Goal: Task Accomplishment & Management: Manage account settings

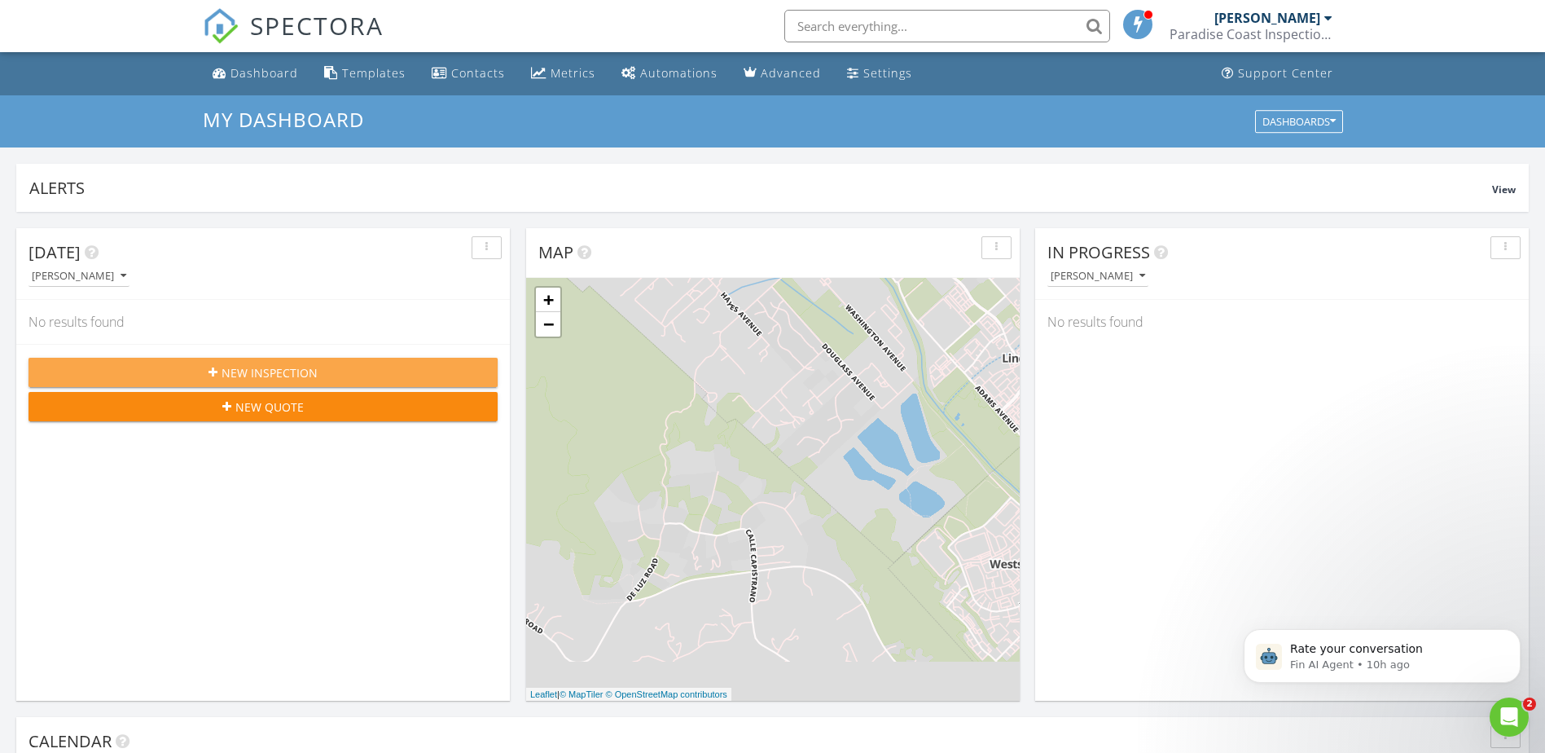
click at [300, 371] on span "New Inspection" at bounding box center [270, 372] width 96 height 17
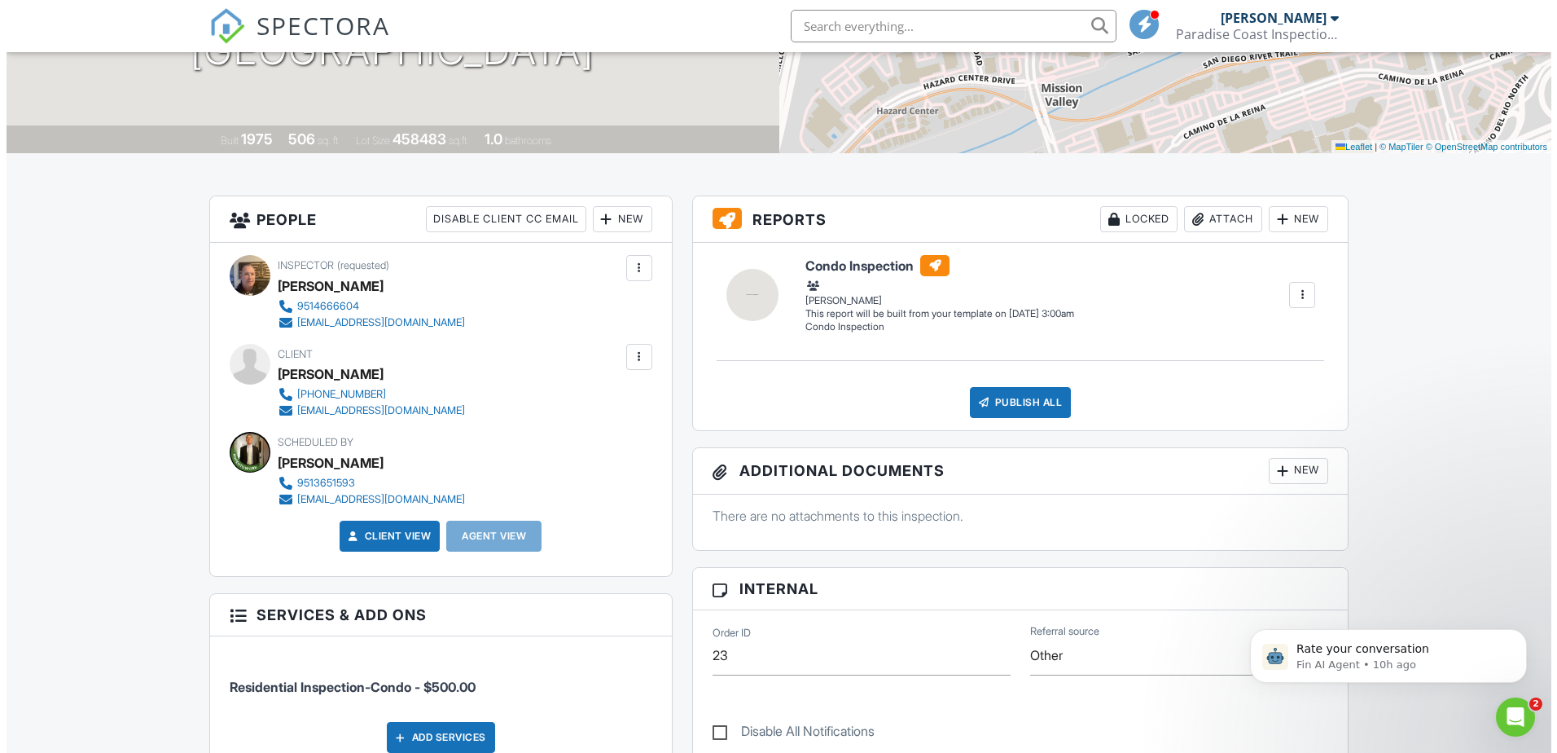
scroll to position [570, 0]
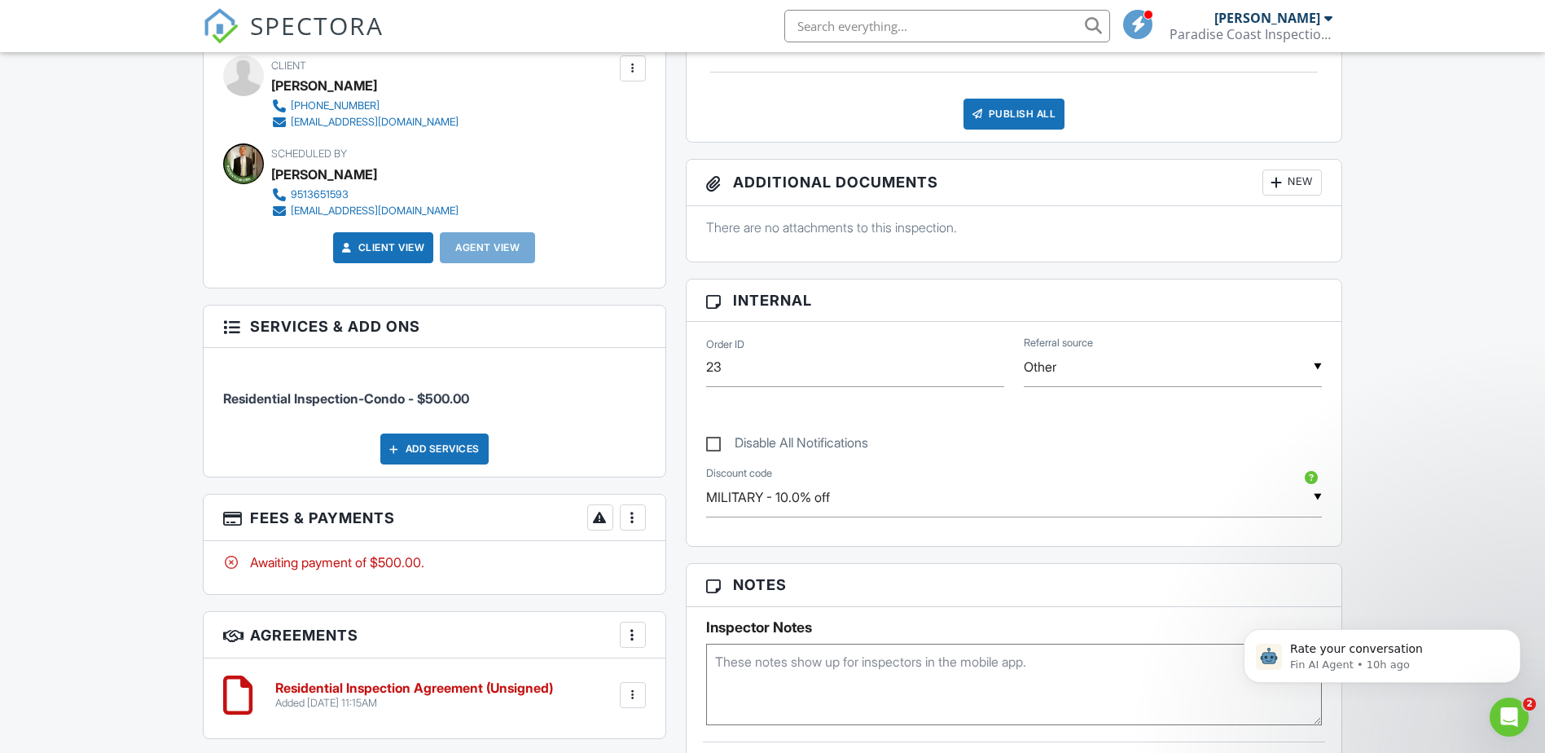
click at [634, 522] on div at bounding box center [633, 517] width 16 height 16
click at [694, 568] on li "Edit Fees & Payments" at bounding box center [715, 567] width 170 height 41
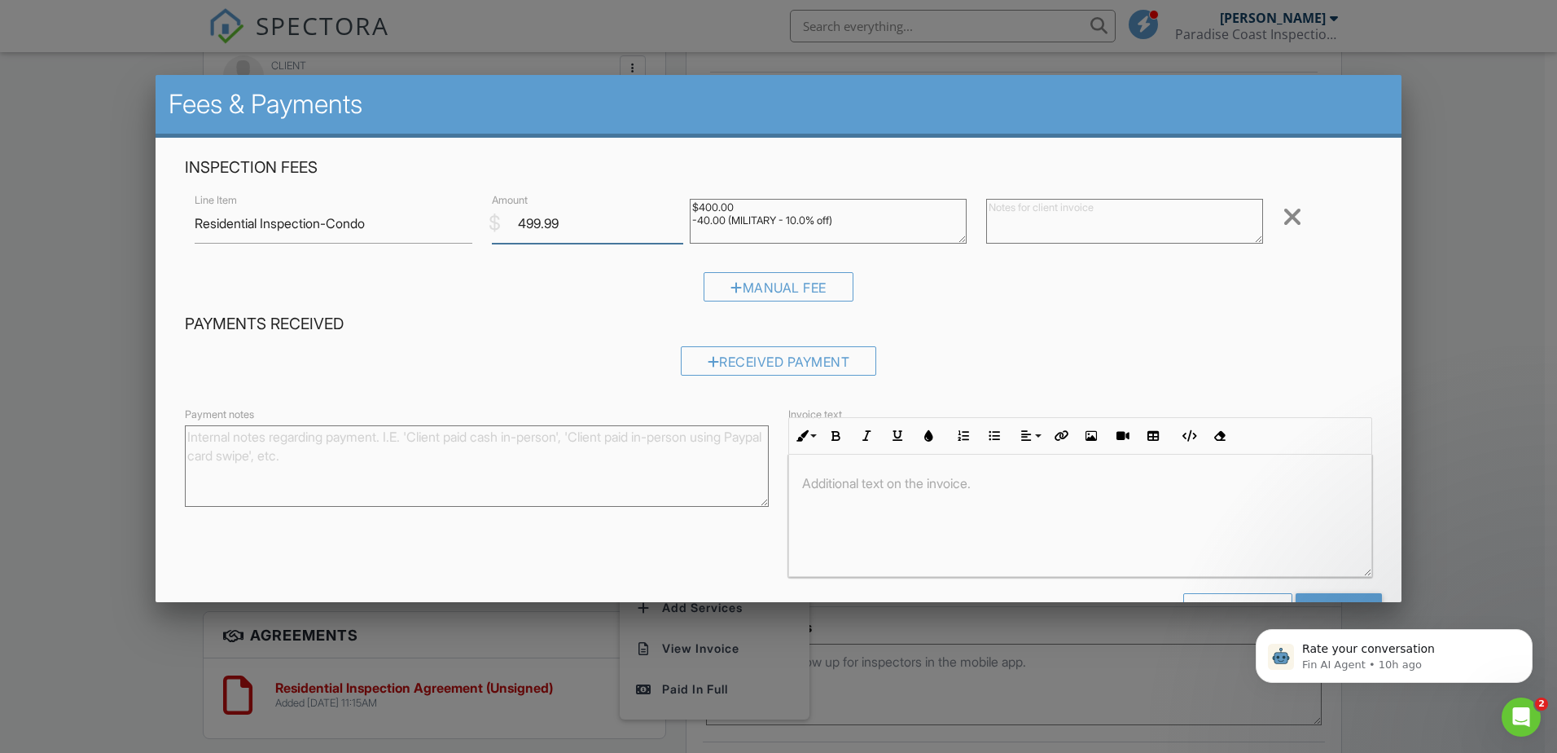
click at [671, 226] on input "499.99" at bounding box center [587, 224] width 191 height 40
click at [672, 225] on input "499.98" at bounding box center [587, 224] width 191 height 40
drag, startPoint x: 583, startPoint y: 222, endPoint x: 430, endPoint y: 238, distance: 154.0
click at [430, 238] on div "Line Item Residential Inspection-Condo $ Amount 499.98 $400.00 -40.00 (MILITARY…" at bounding box center [779, 223] width 1188 height 65
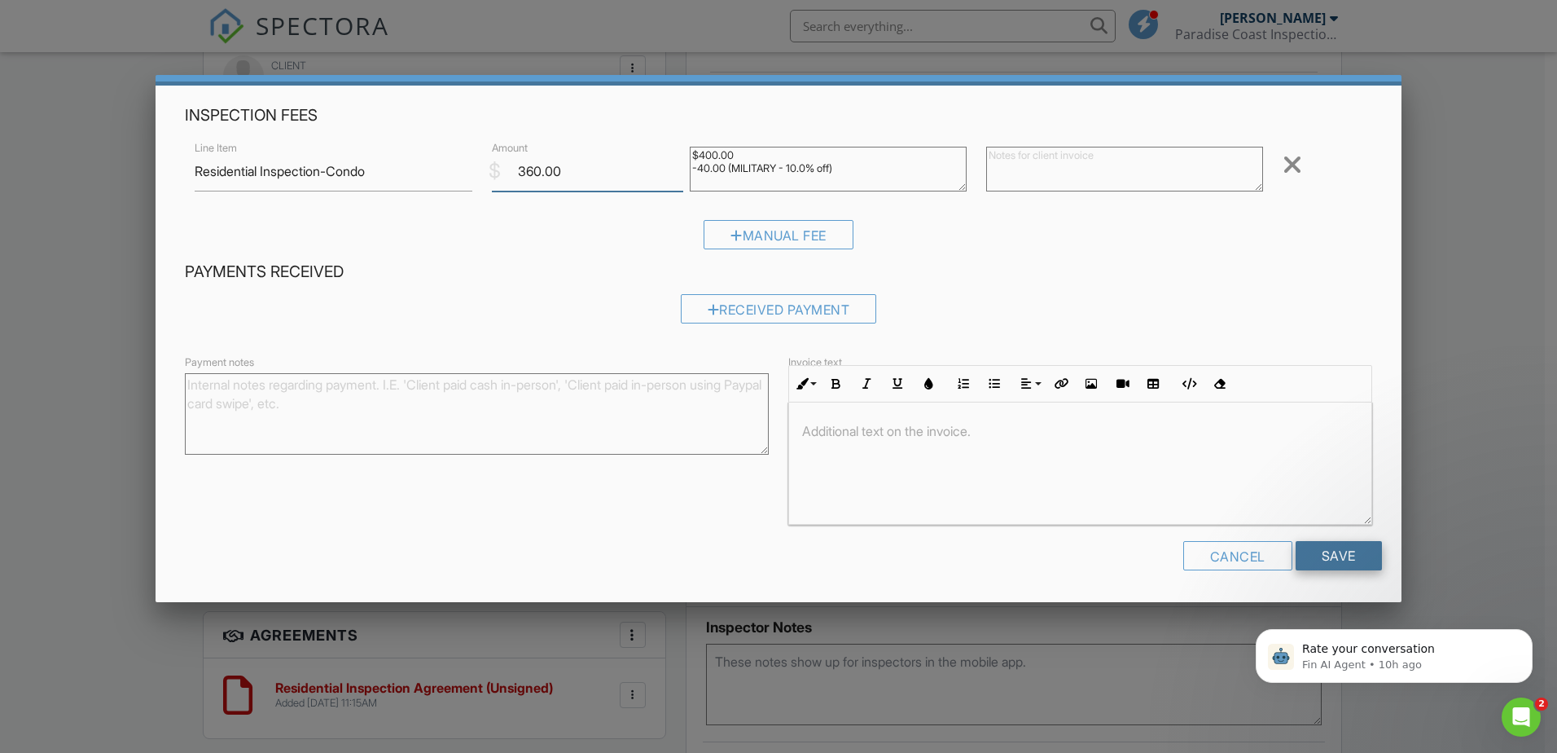
type input "360.00"
click at [1325, 551] on input "Save" at bounding box center [1339, 555] width 86 height 29
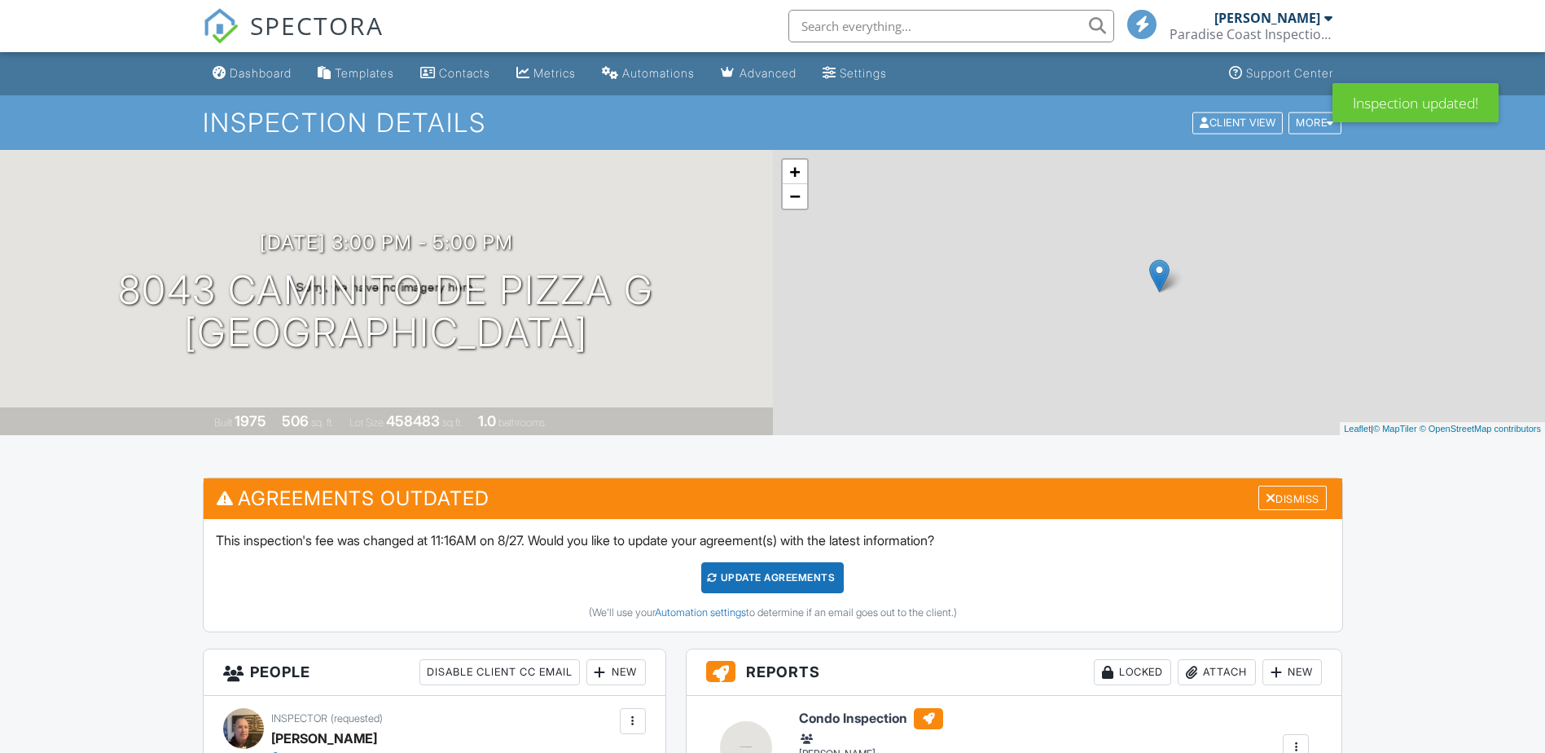
click at [781, 574] on div "Update Agreements" at bounding box center [772, 577] width 143 height 31
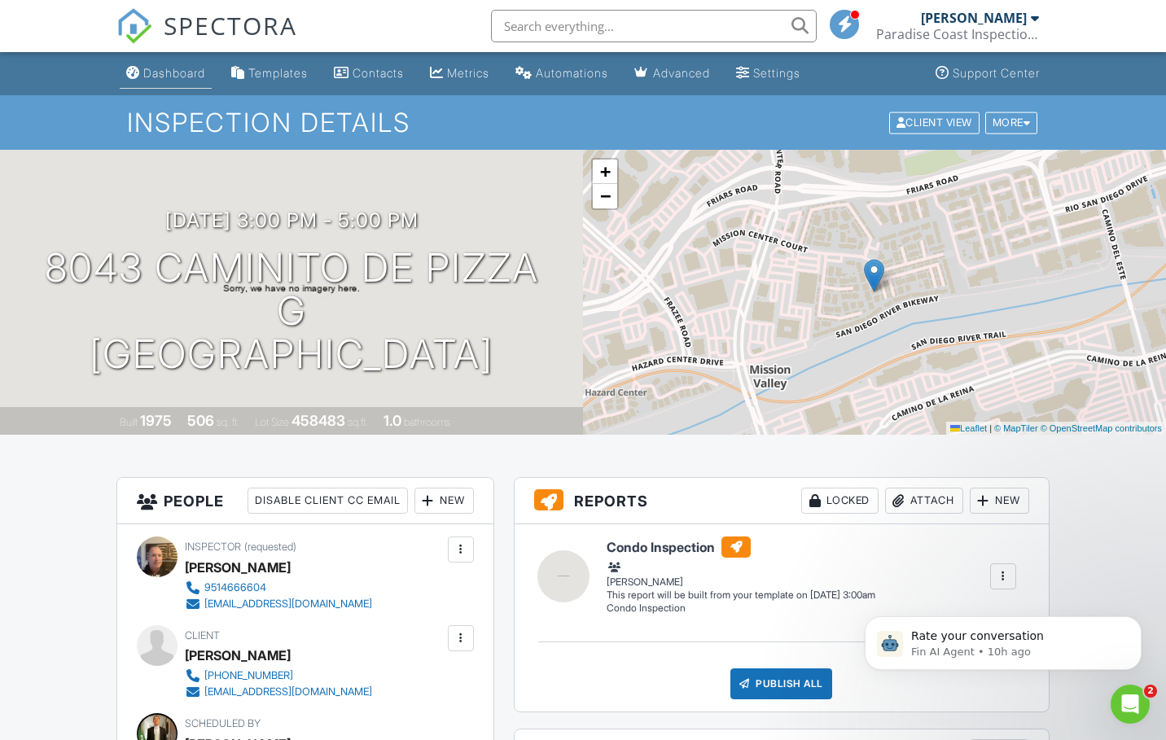
click at [189, 73] on div "Dashboard" at bounding box center [174, 73] width 62 height 14
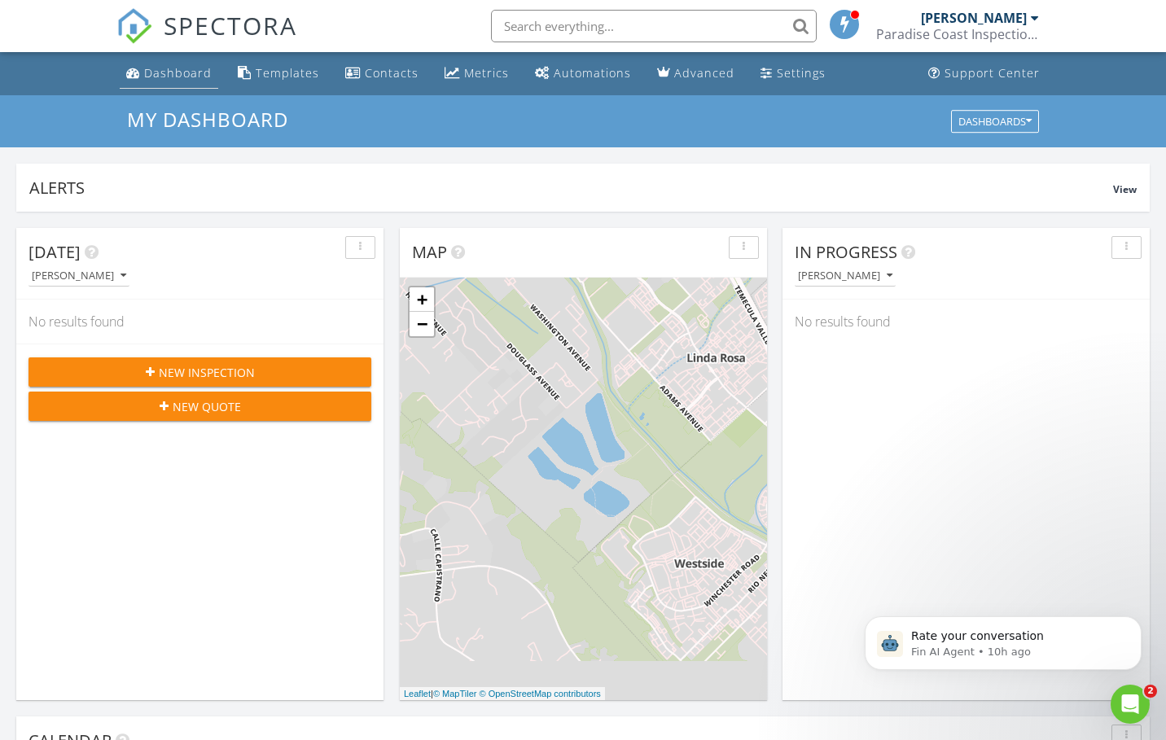
click at [180, 75] on div "Dashboard" at bounding box center [178, 72] width 68 height 15
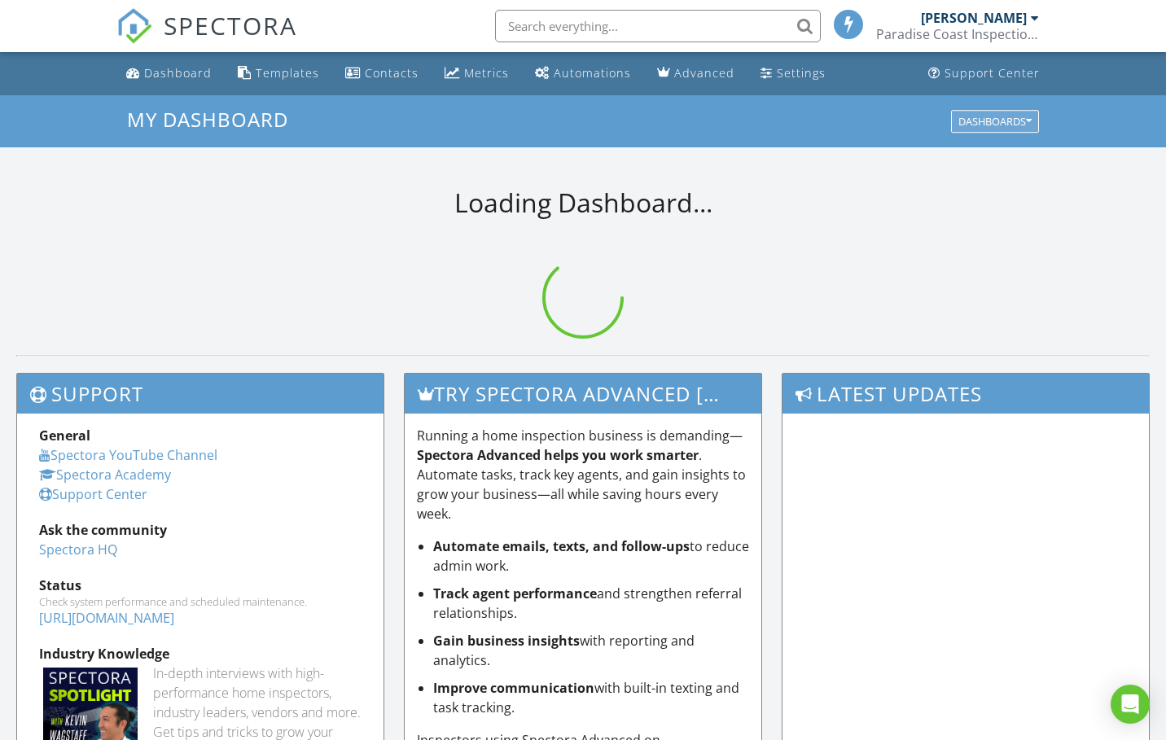
click at [1008, 118] on div "Dashboards" at bounding box center [995, 121] width 73 height 11
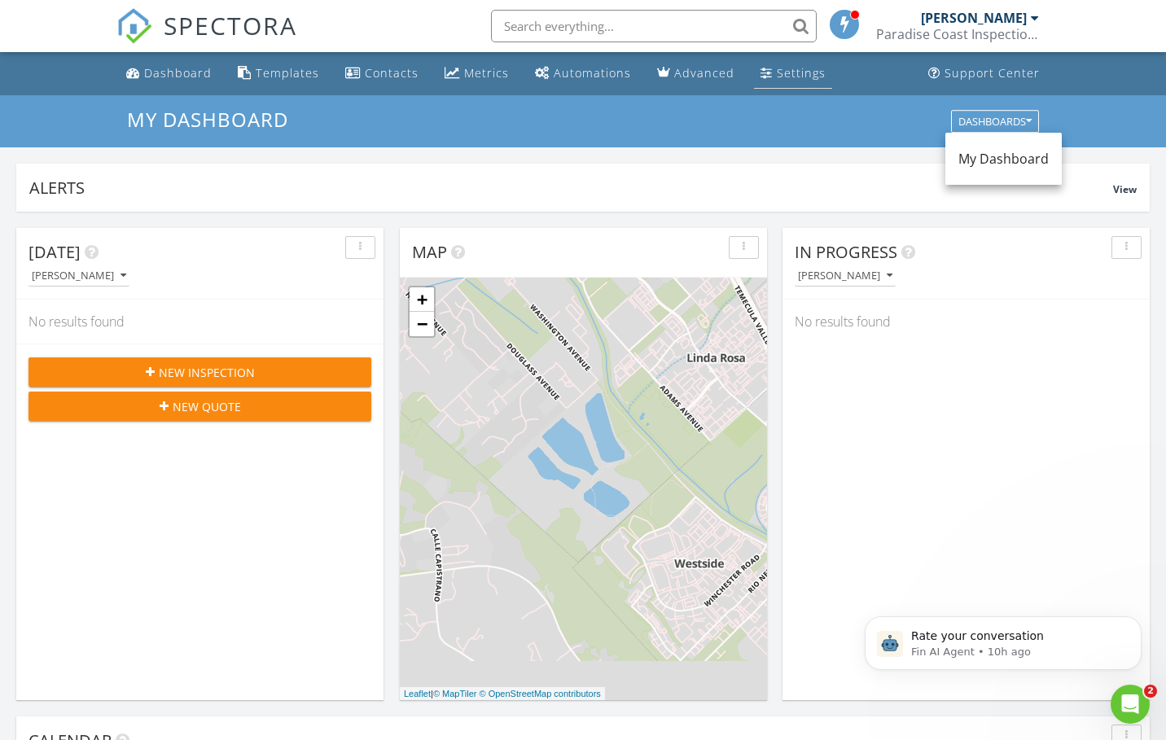
click at [788, 71] on div "Settings" at bounding box center [801, 72] width 49 height 15
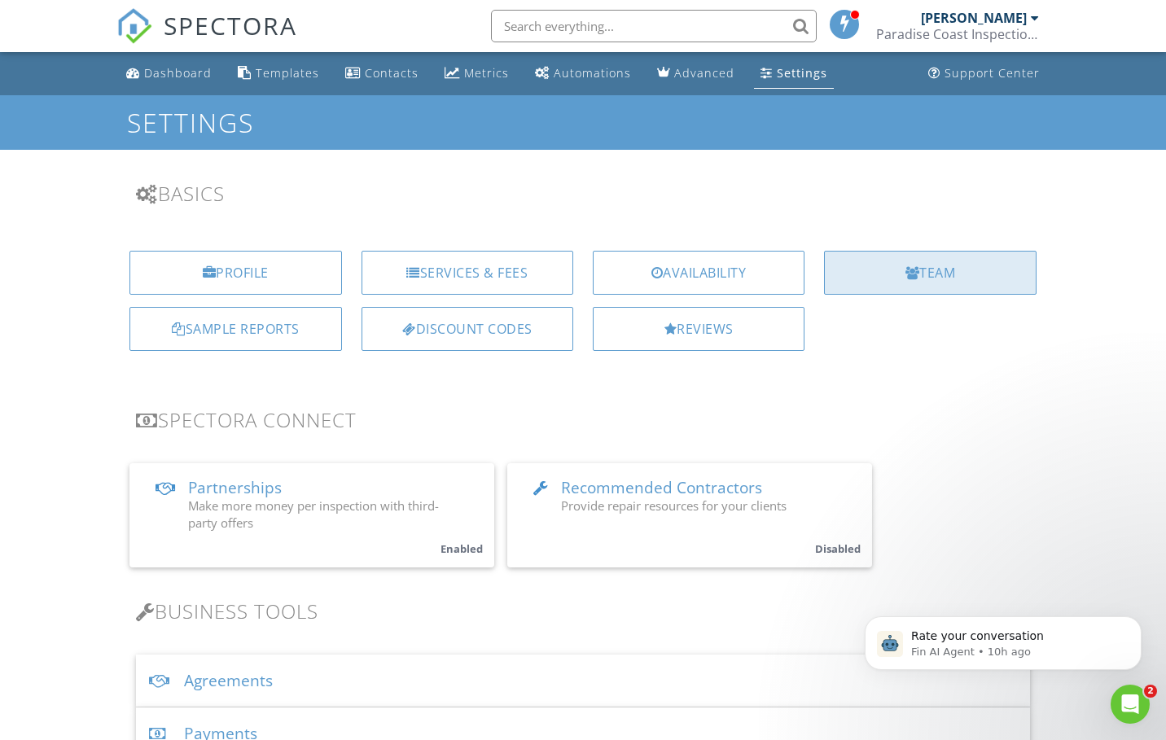
click at [929, 272] on div "Team" at bounding box center [930, 273] width 212 height 44
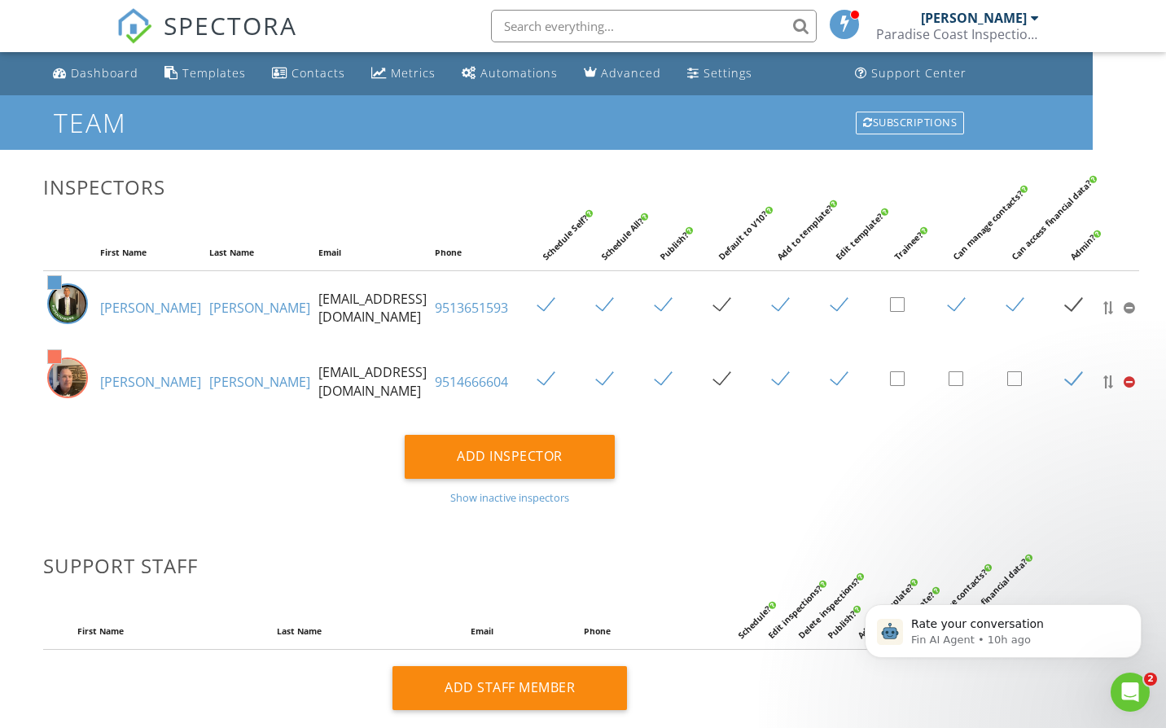
click at [1126, 389] on div at bounding box center [1129, 381] width 11 height 13
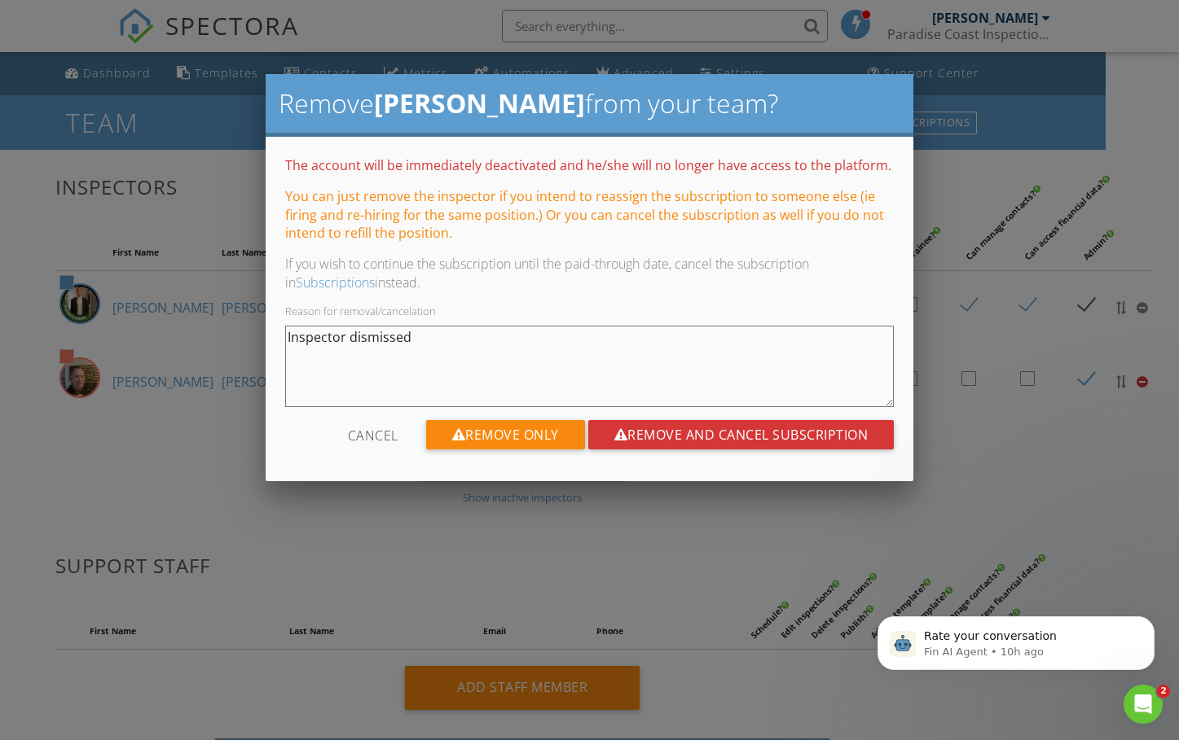
click at [359, 437] on div "Cancel" at bounding box center [373, 434] width 50 height 29
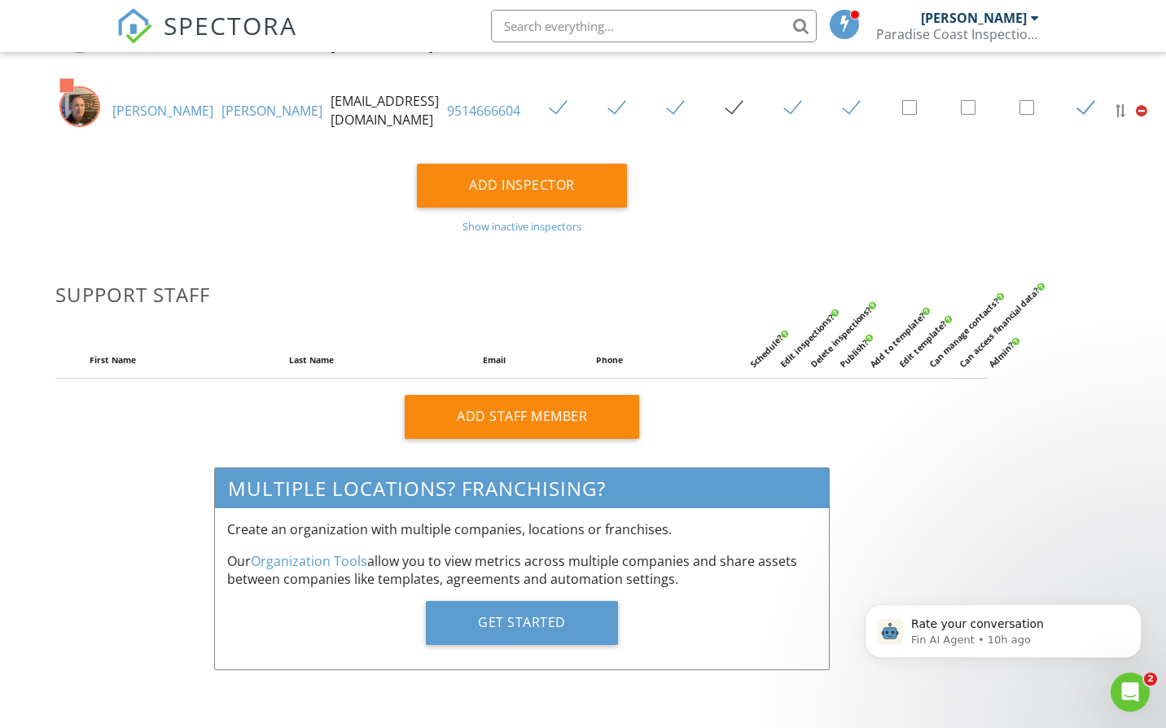
scroll to position [284, 61]
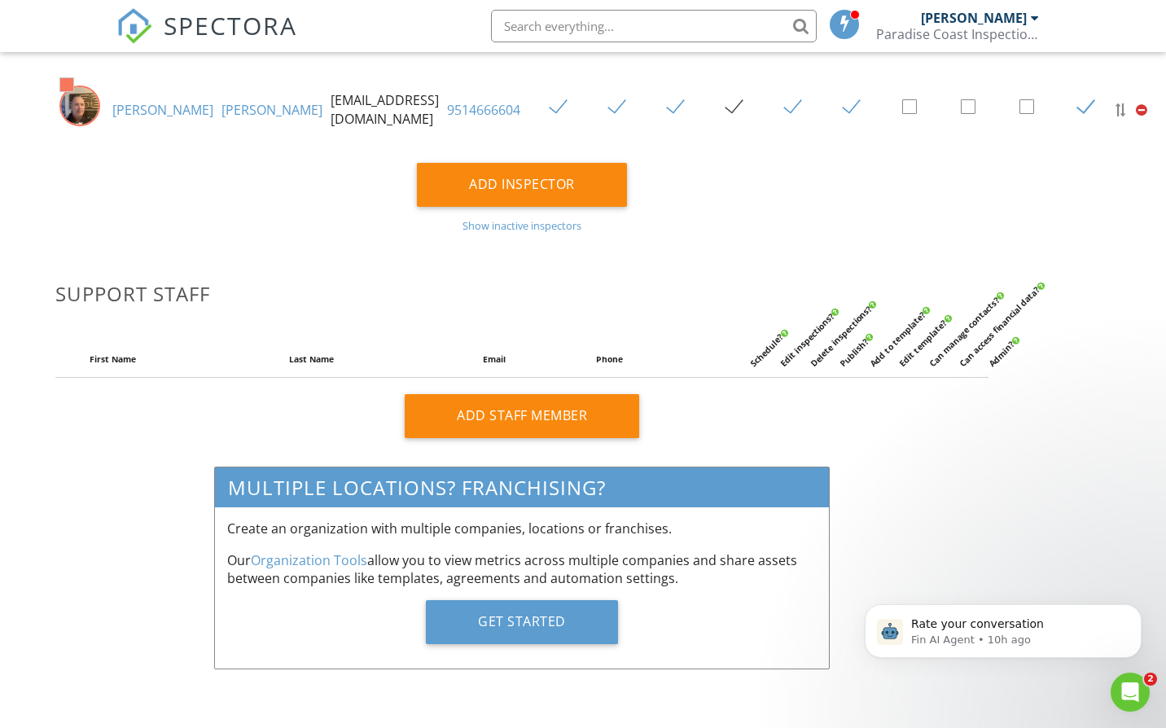
click at [151, 114] on link "[PERSON_NAME]" at bounding box center [162, 110] width 101 height 18
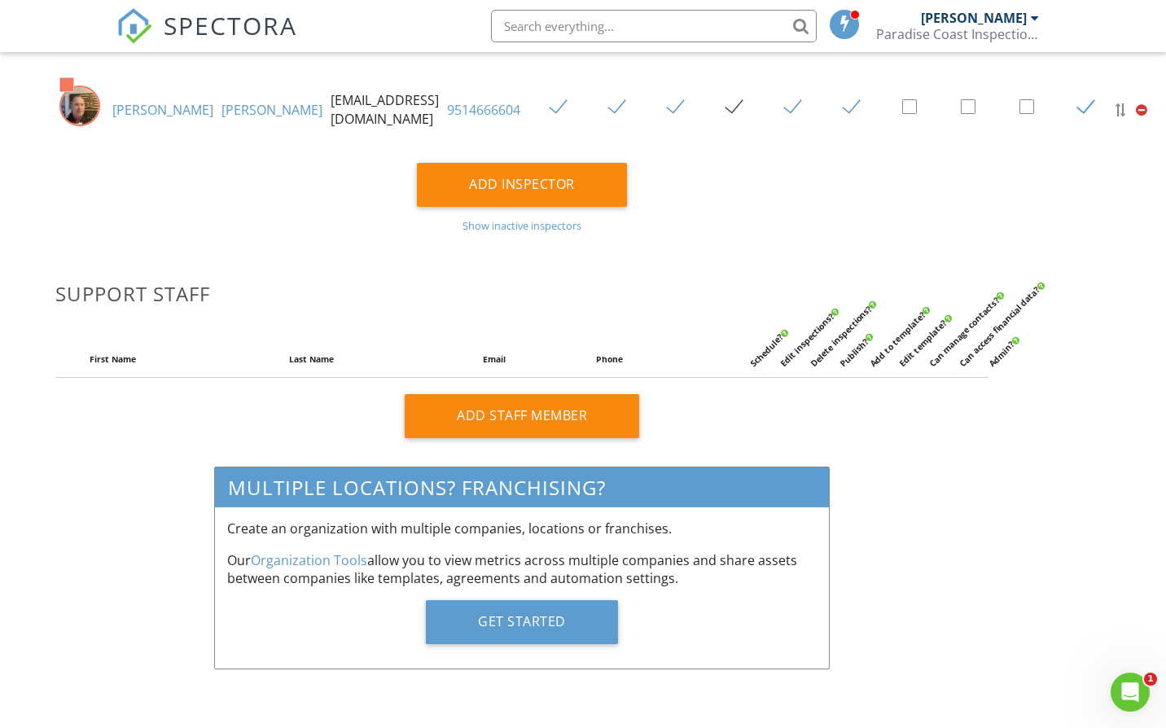
click at [551, 226] on div "Show inactive inspectors" at bounding box center [521, 225] width 933 height 13
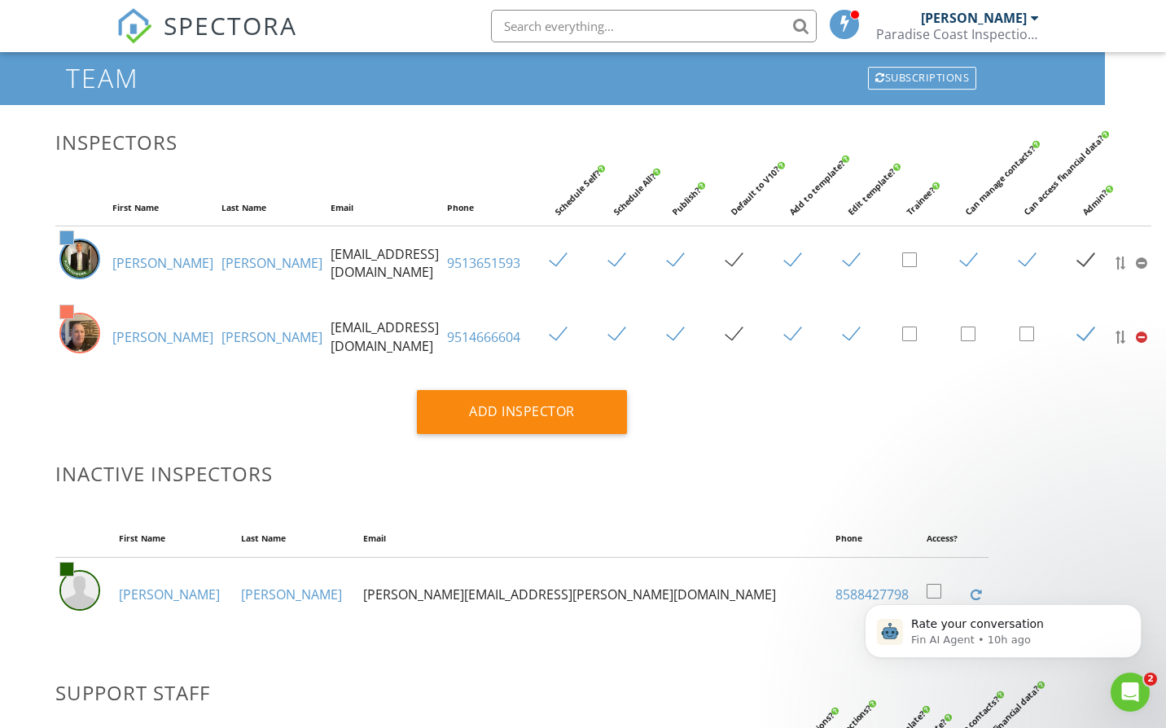
scroll to position [0, 61]
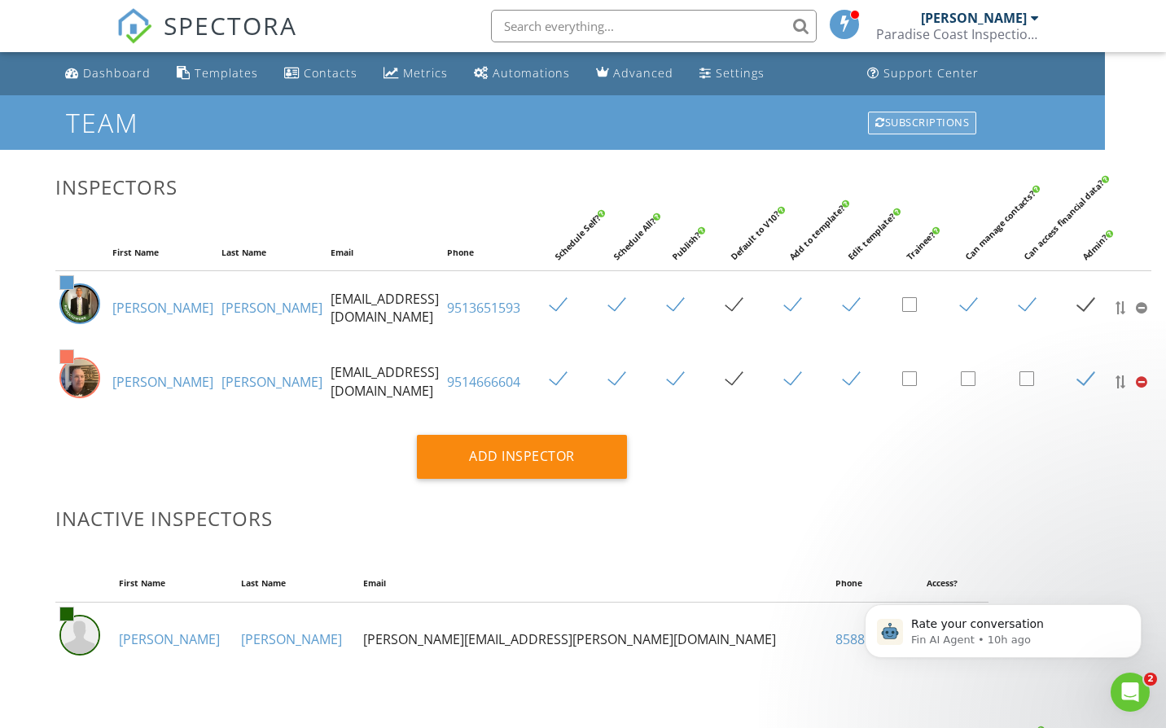
click at [902, 113] on div "Subscriptions" at bounding box center [922, 123] width 108 height 23
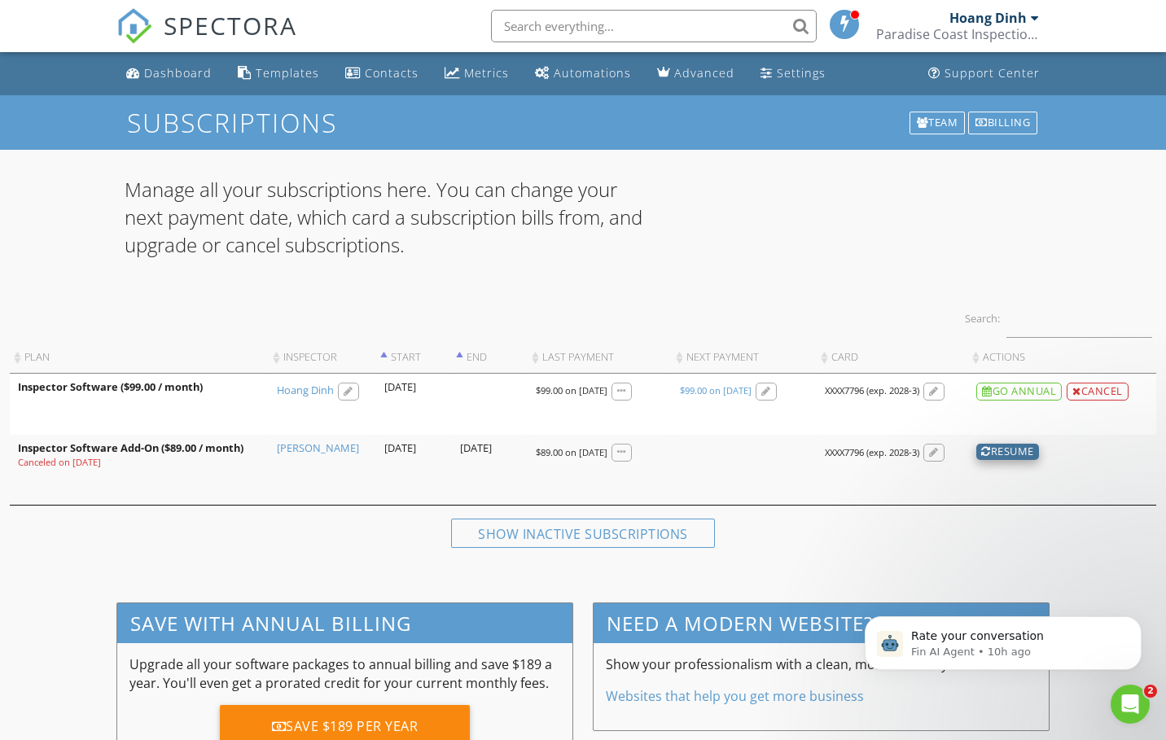
click at [996, 450] on div "Resume" at bounding box center [1008, 452] width 63 height 16
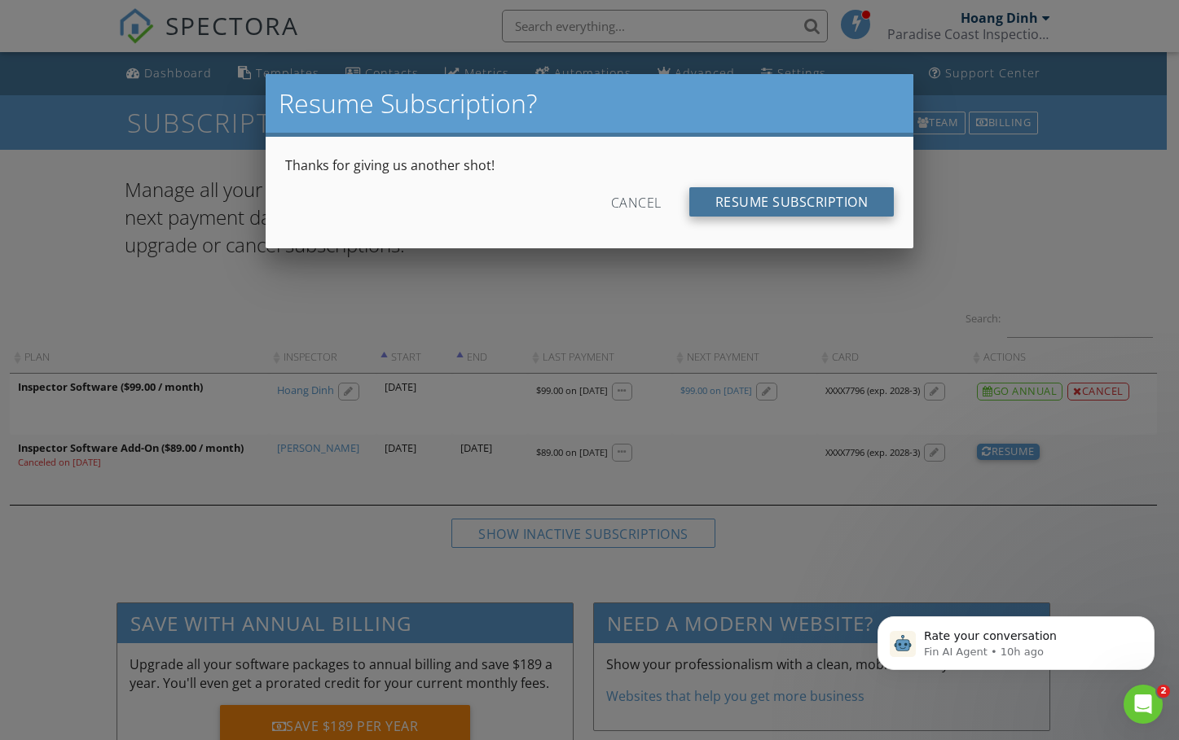
click at [764, 200] on input "Resume Subscription" at bounding box center [791, 201] width 205 height 29
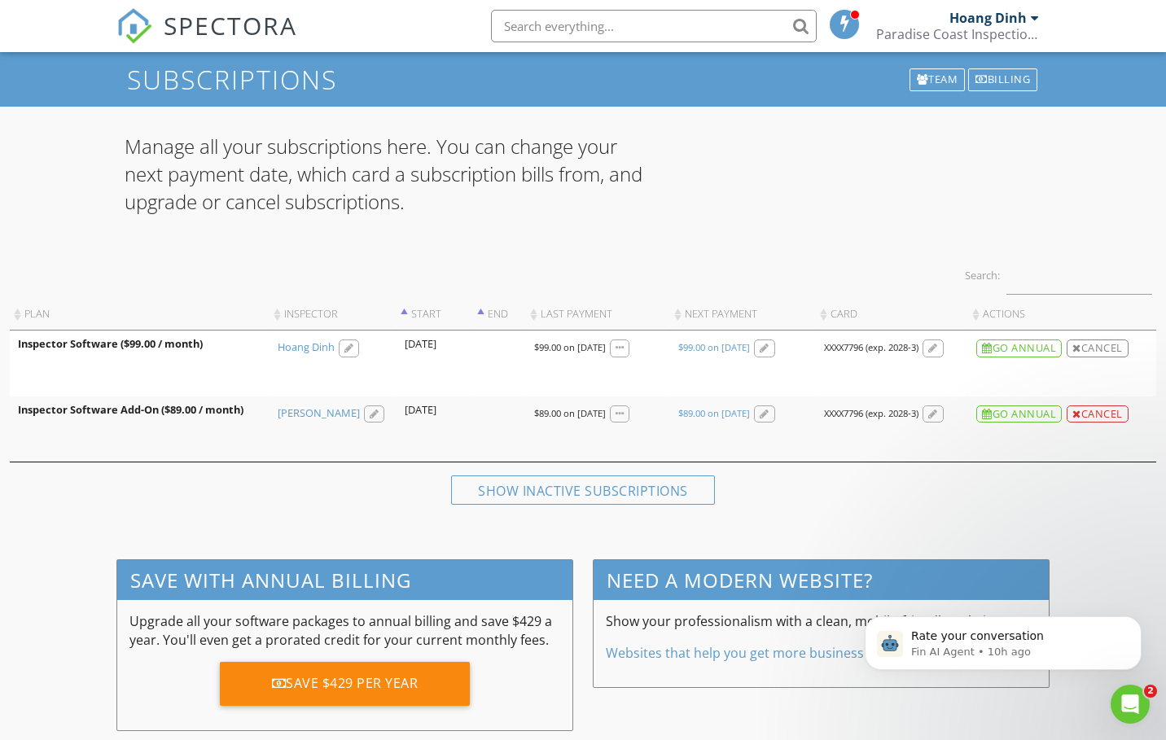
scroll to position [67, 0]
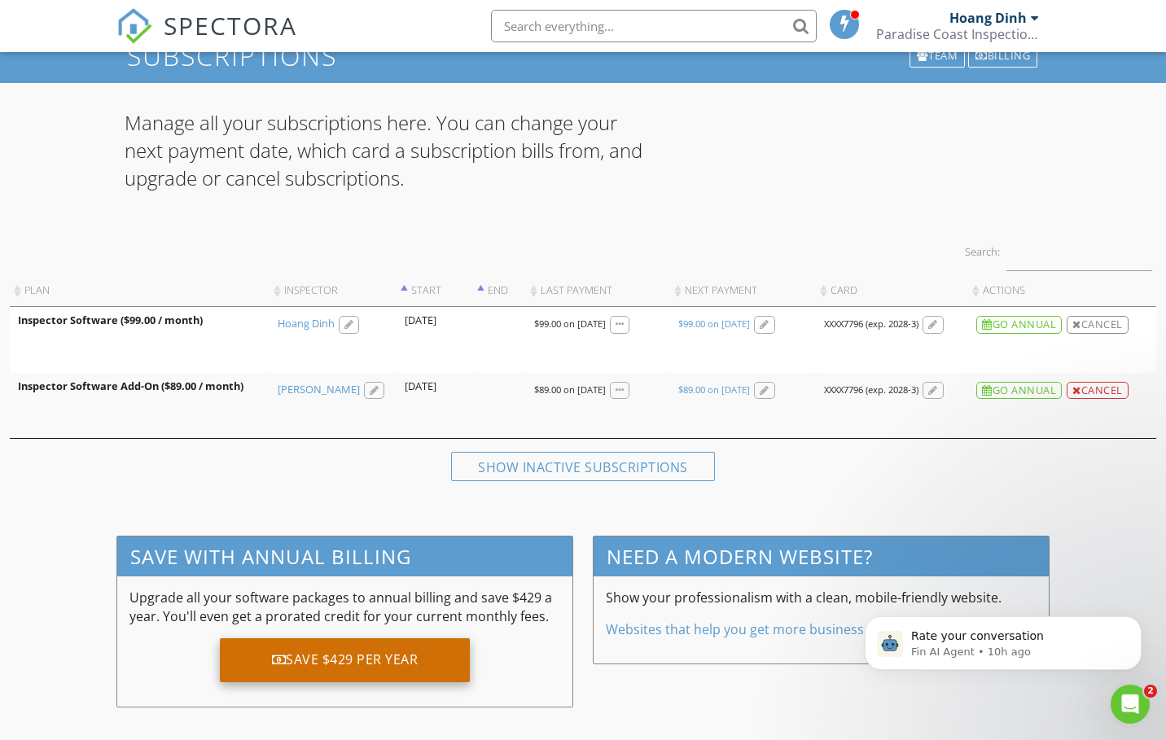
click at [393, 659] on div "Save $429 per year" at bounding box center [345, 661] width 251 height 44
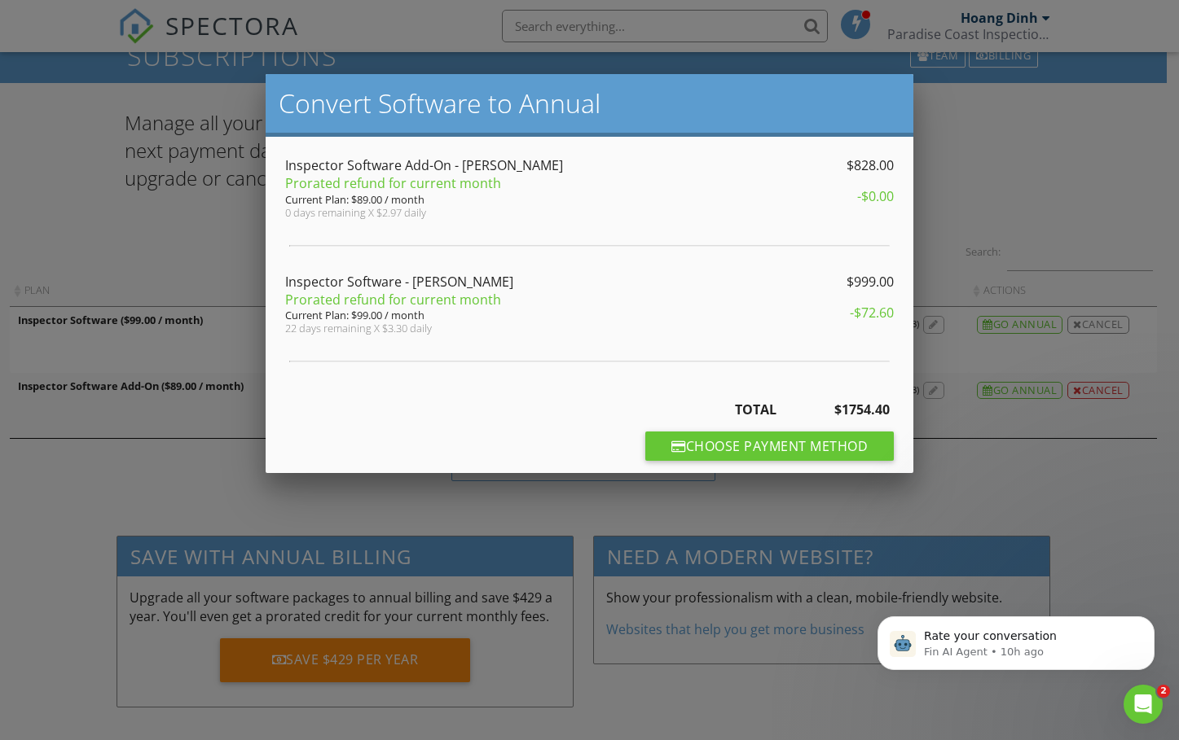
click at [1041, 143] on div at bounding box center [589, 381] width 1179 height 925
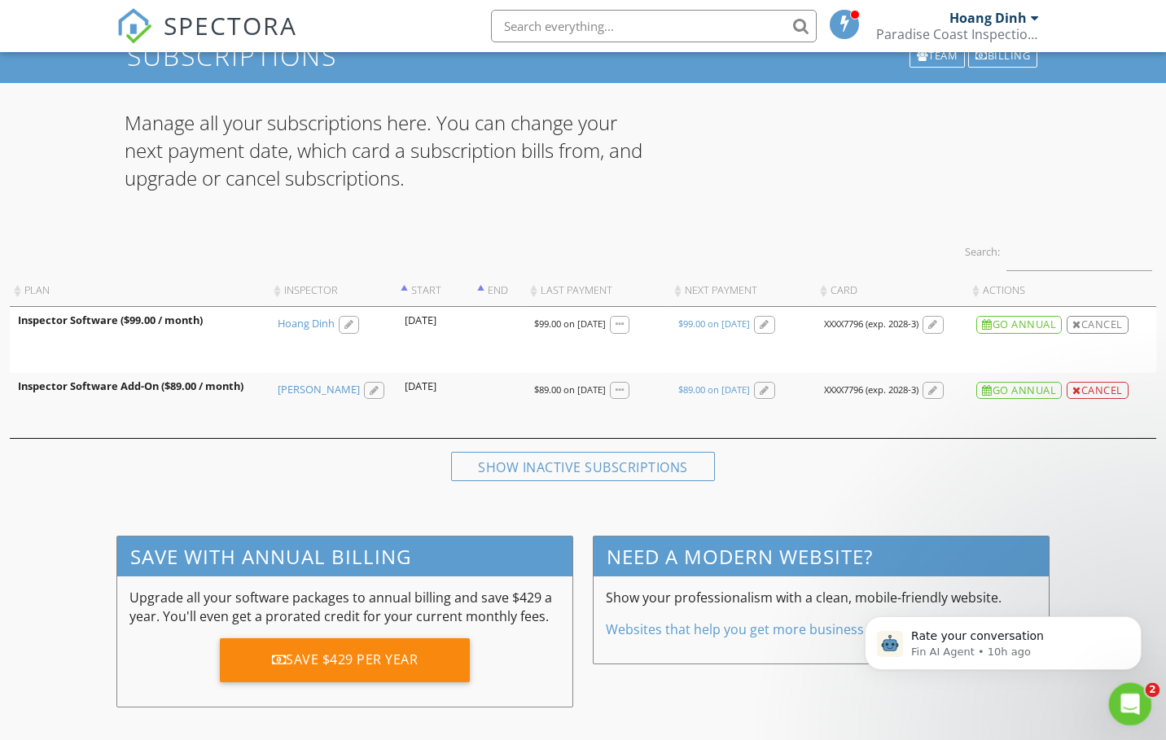
click at [1126, 699] on icon "Open Intercom Messenger" at bounding box center [1128, 702] width 27 height 27
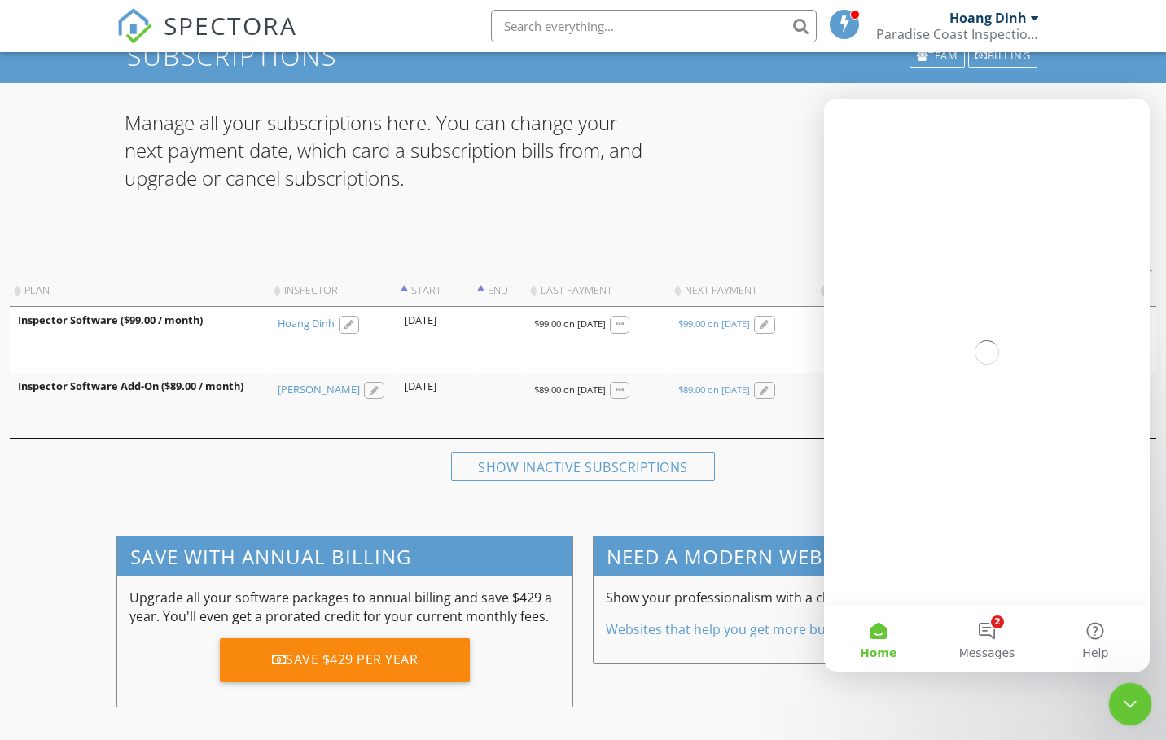
scroll to position [0, 0]
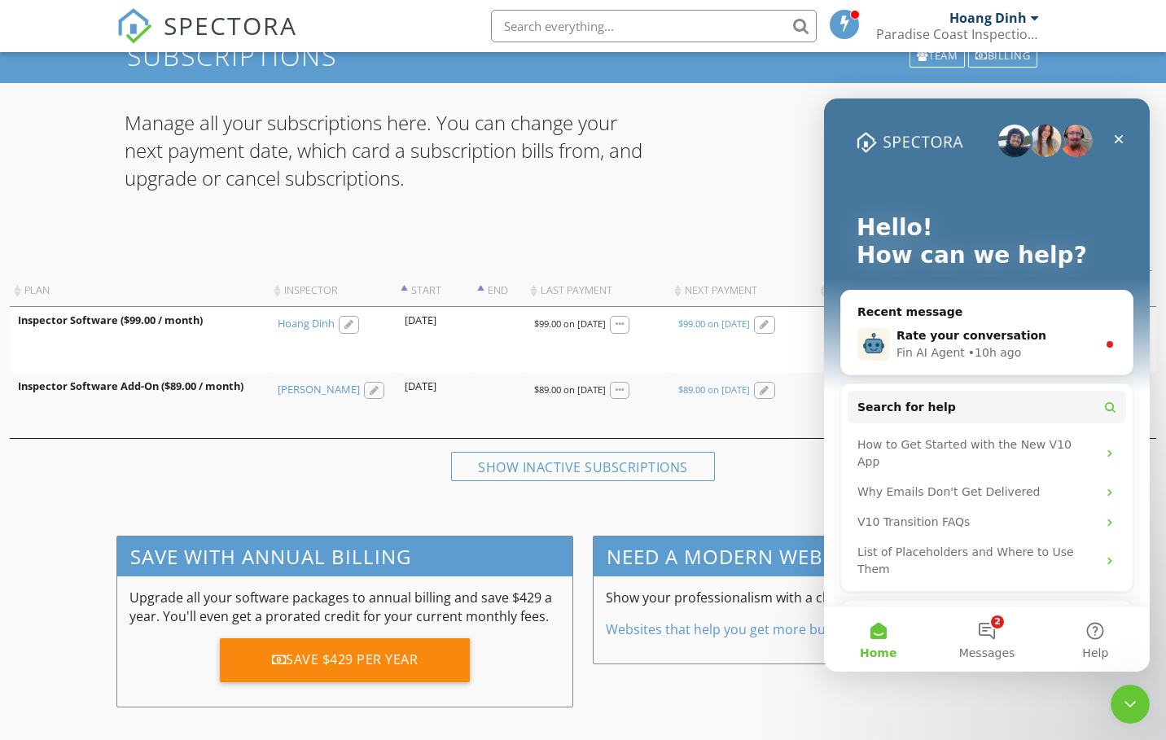
click at [713, 165] on div "Manage all your subscriptions here. You can change your next payment date, whic…" at bounding box center [583, 160] width 937 height 102
click at [1122, 139] on icon "Close" at bounding box center [1119, 139] width 13 height 13
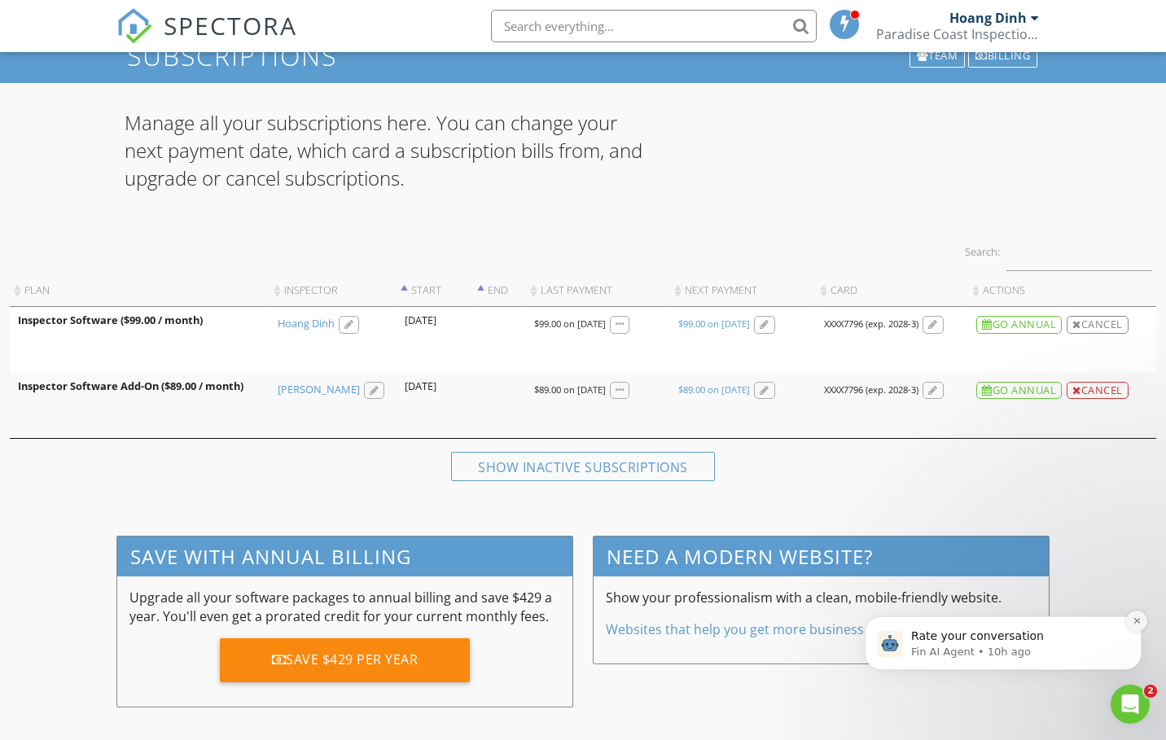
click at [1139, 625] on icon "Dismiss notification" at bounding box center [1137, 621] width 9 height 9
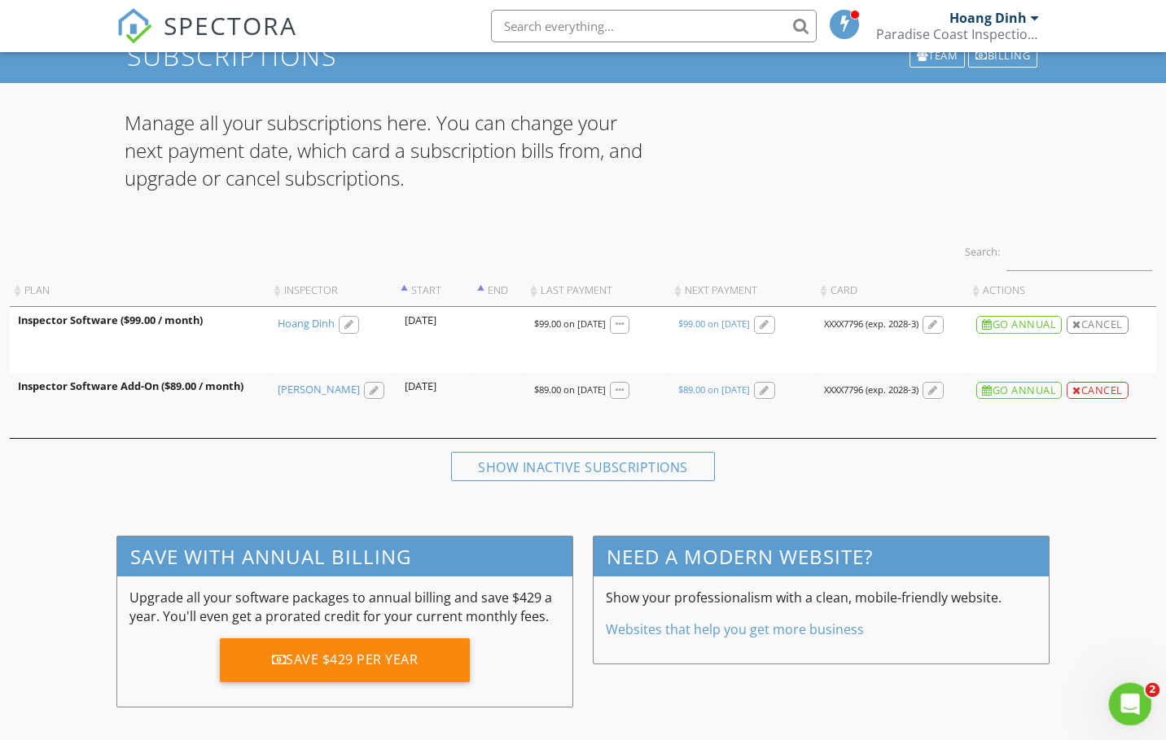
click at [1122, 709] on icon "Open Intercom Messenger" at bounding box center [1128, 702] width 27 height 27
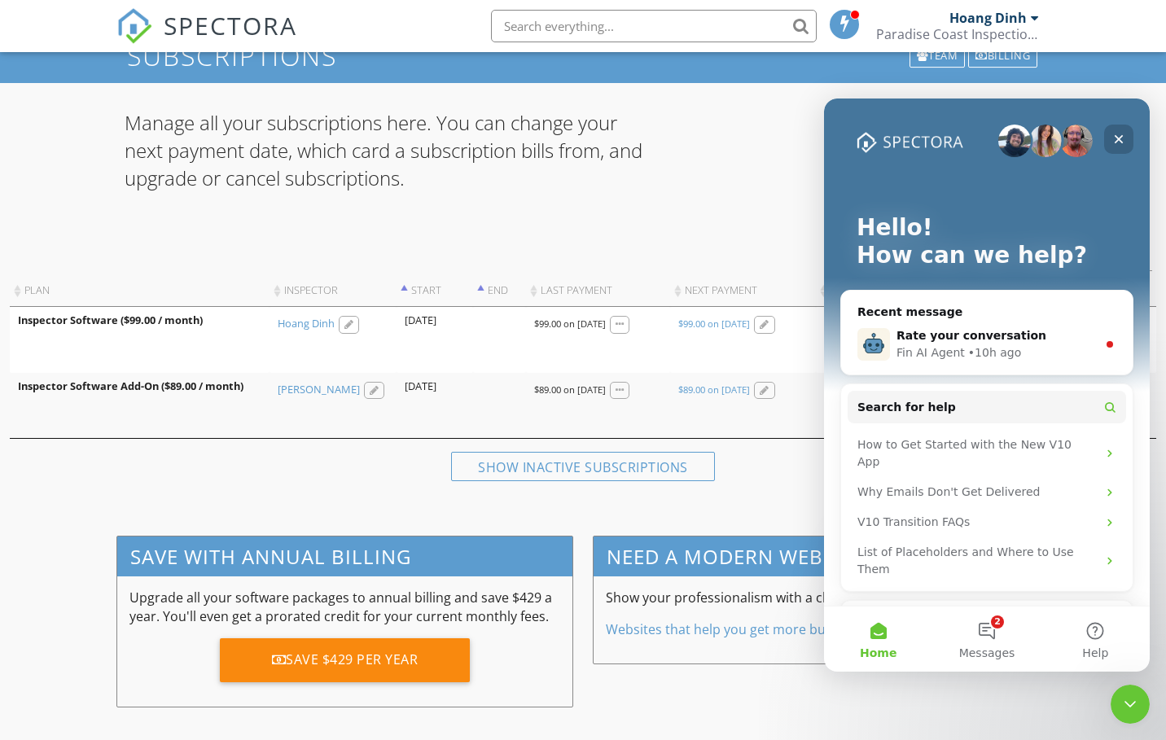
click at [1117, 135] on icon "Close" at bounding box center [1119, 139] width 13 height 13
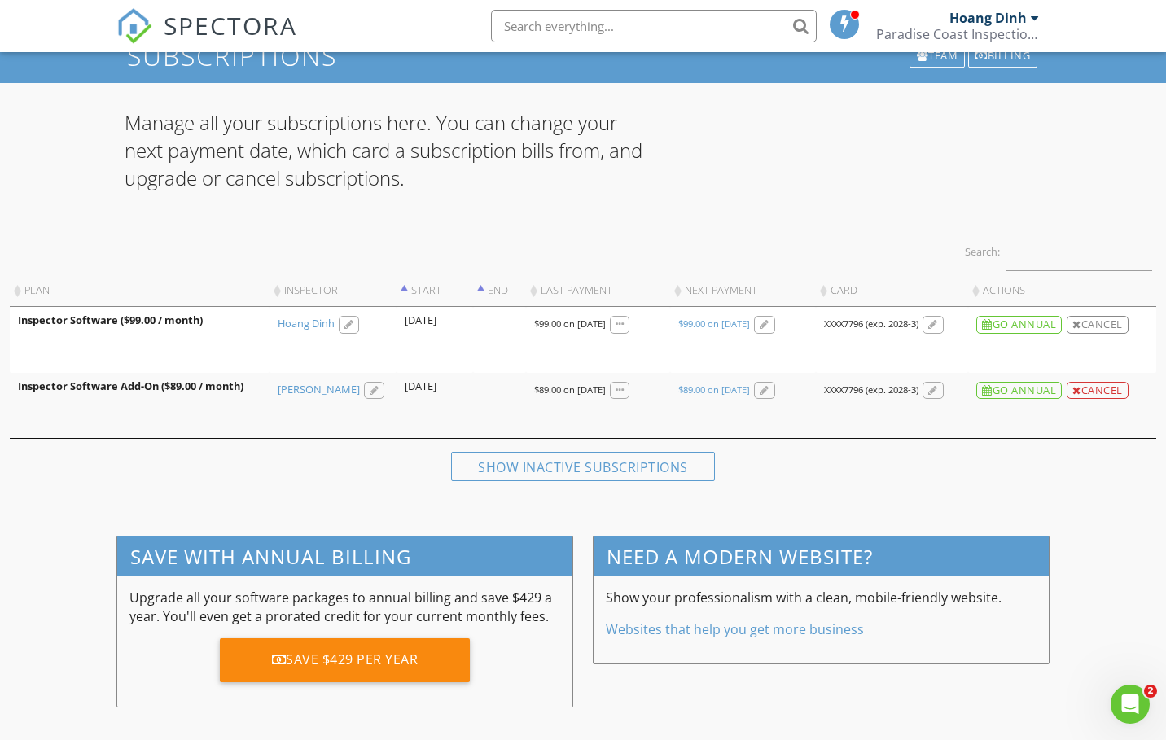
click at [28, 241] on div "Search: Plan Inspector Start End Last Payment Next Payment Card Actions Inspect…" at bounding box center [583, 333] width 1147 height 212
